Goal: Information Seeking & Learning: Find specific fact

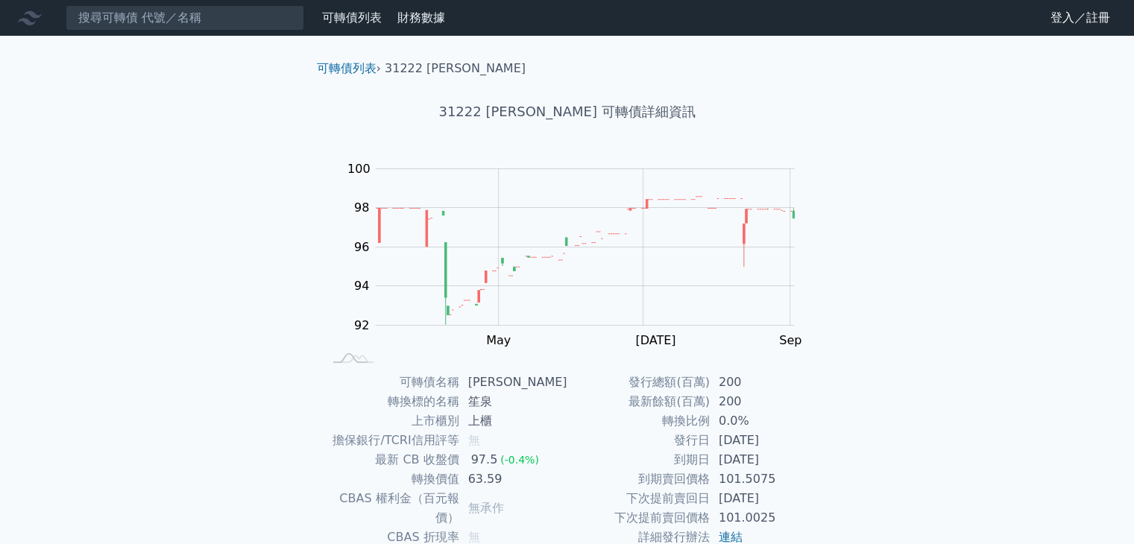
click at [32, 22] on icon at bounding box center [30, 18] width 24 height 24
click at [355, 15] on link "可轉債列表" at bounding box center [352, 17] width 60 height 14
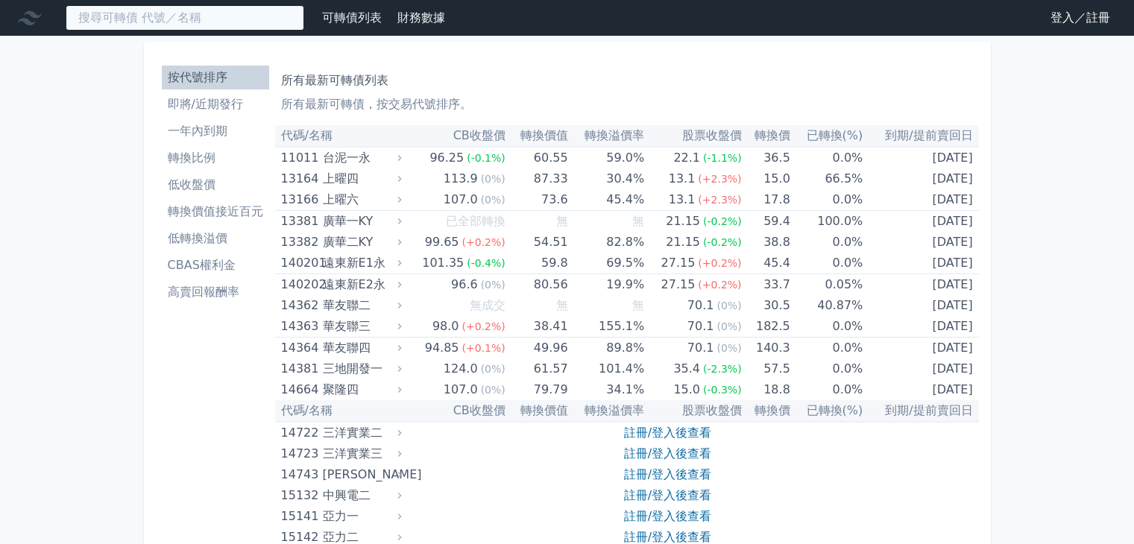
click at [103, 19] on input at bounding box center [185, 17] width 239 height 25
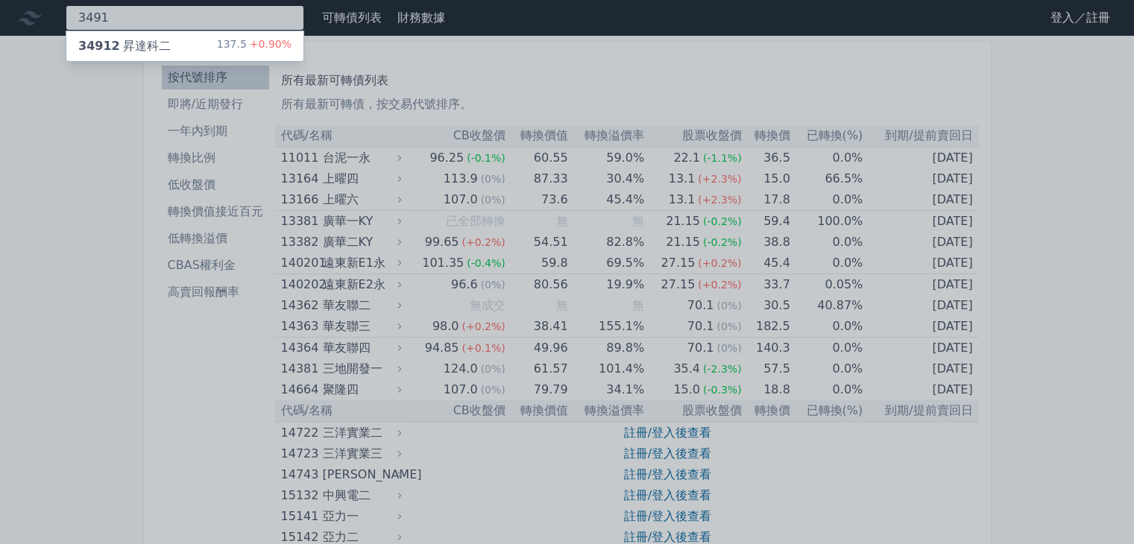
type input "3491"
click at [125, 40] on div "34912 昇達科二" at bounding box center [124, 46] width 92 height 18
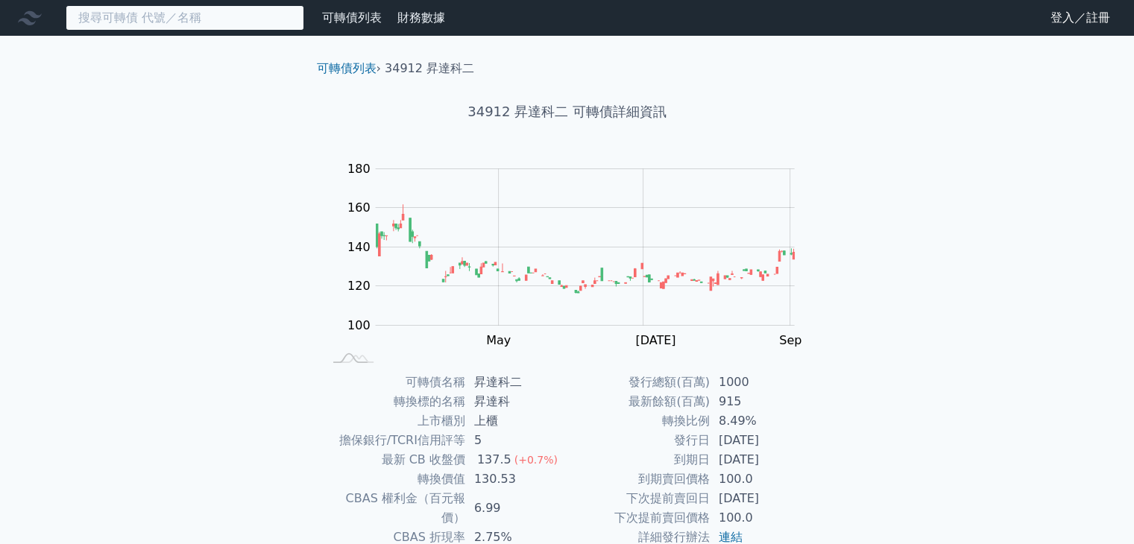
click at [128, 12] on input at bounding box center [185, 17] width 239 height 25
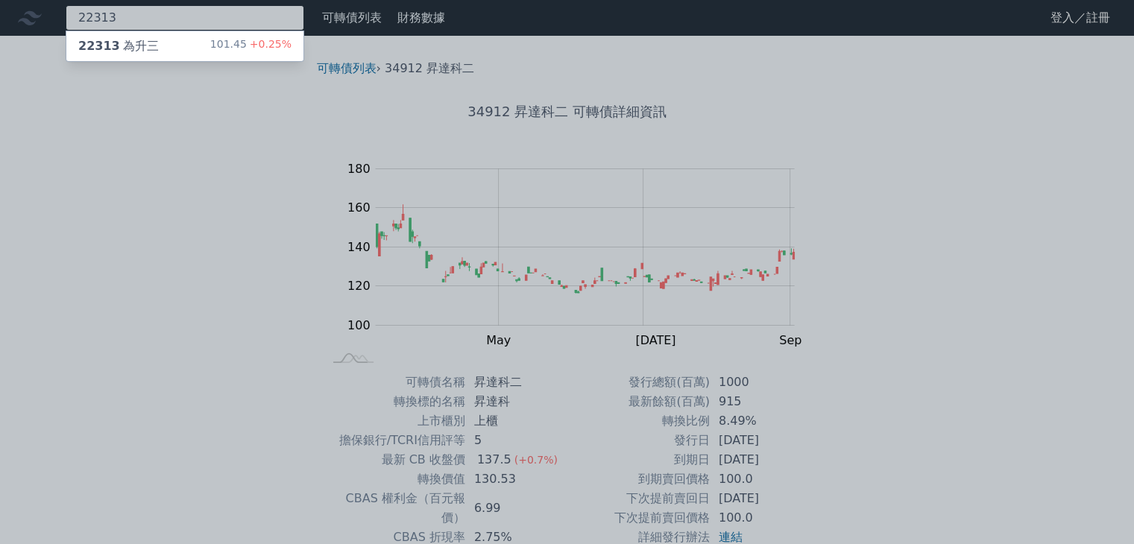
type input "22313"
click at [125, 43] on div "22313 為升三" at bounding box center [118, 46] width 81 height 18
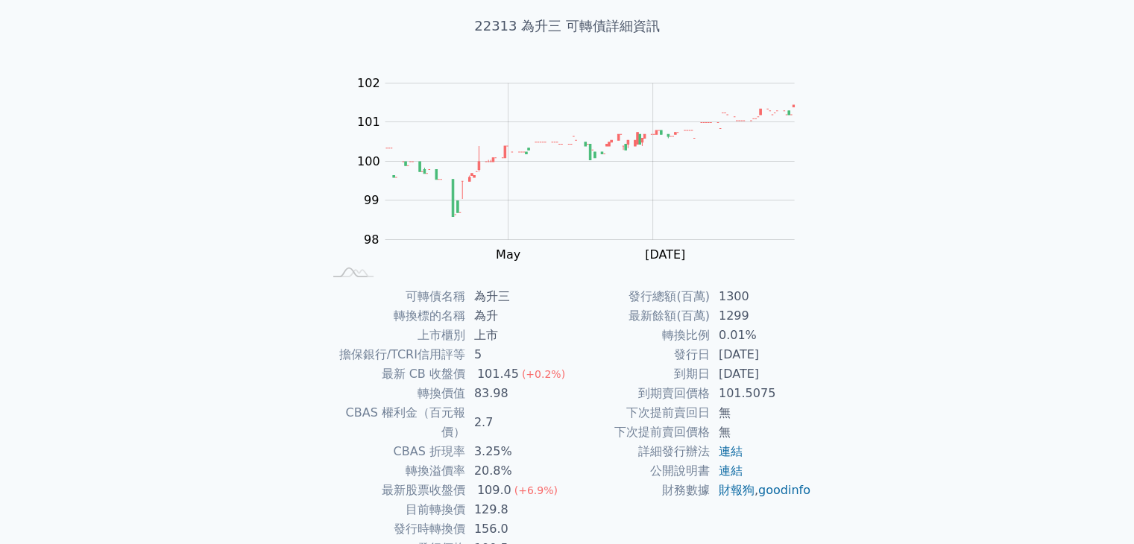
scroll to position [146, 0]
